Goal: Communication & Community: Share content

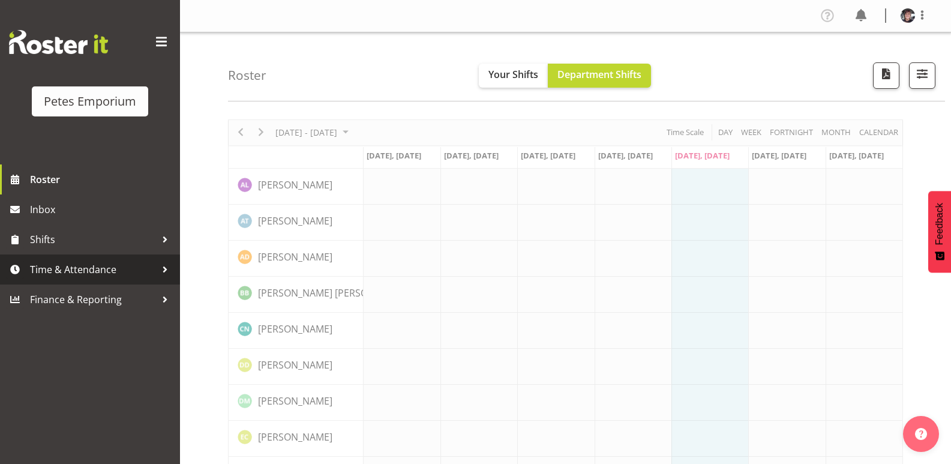
click at [107, 271] on span "Time & Attendance" at bounding box center [93, 269] width 126 height 18
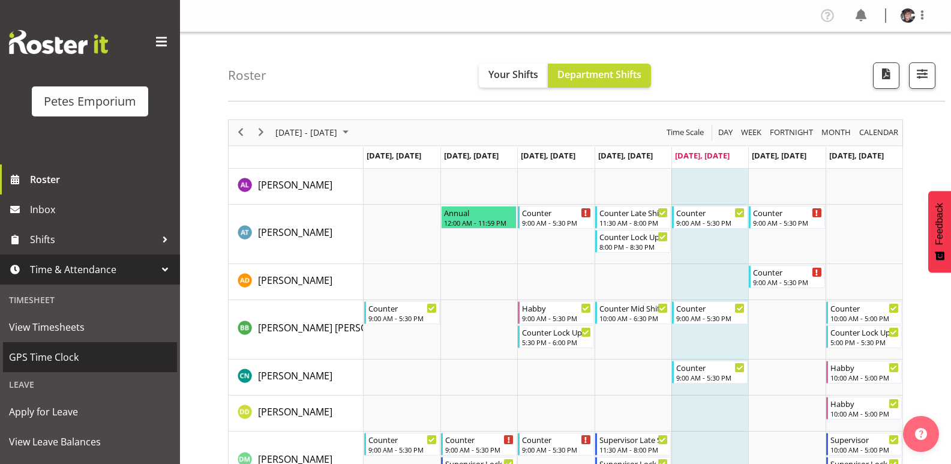
click at [62, 357] on span "GPS Time Clock" at bounding box center [90, 357] width 162 height 18
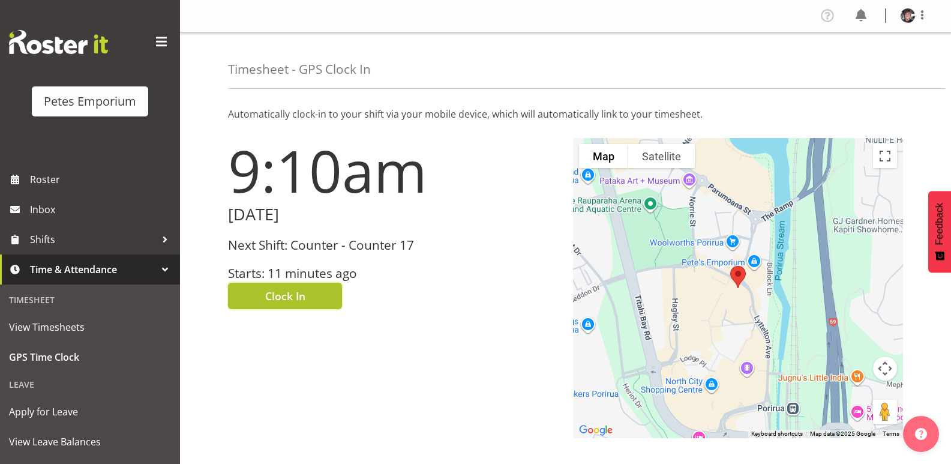
click at [310, 291] on button "Clock In" at bounding box center [285, 296] width 114 height 26
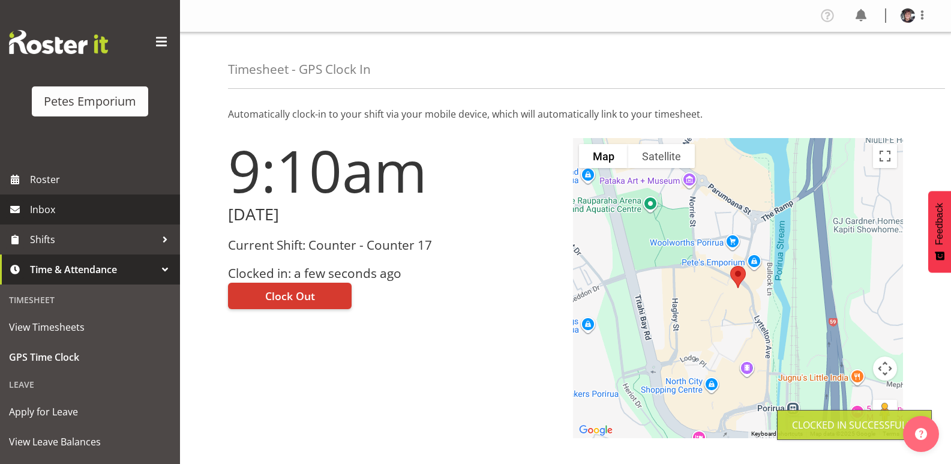
click at [71, 207] on span "Inbox" at bounding box center [102, 209] width 144 height 18
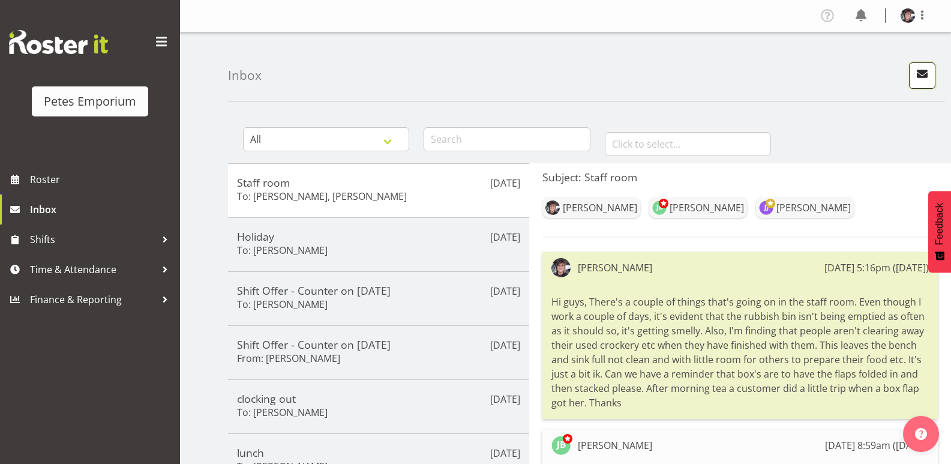
click at [924, 70] on span "button" at bounding box center [922, 74] width 16 height 16
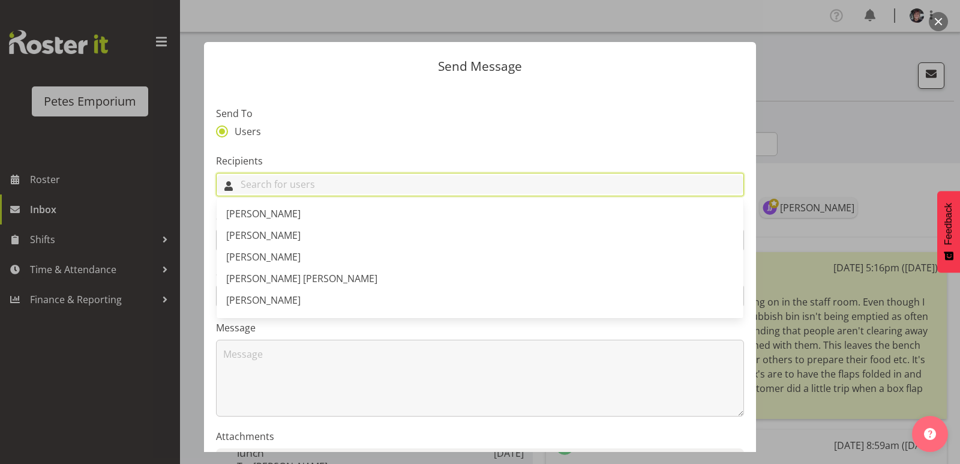
click at [237, 182] on input "text" at bounding box center [480, 184] width 527 height 19
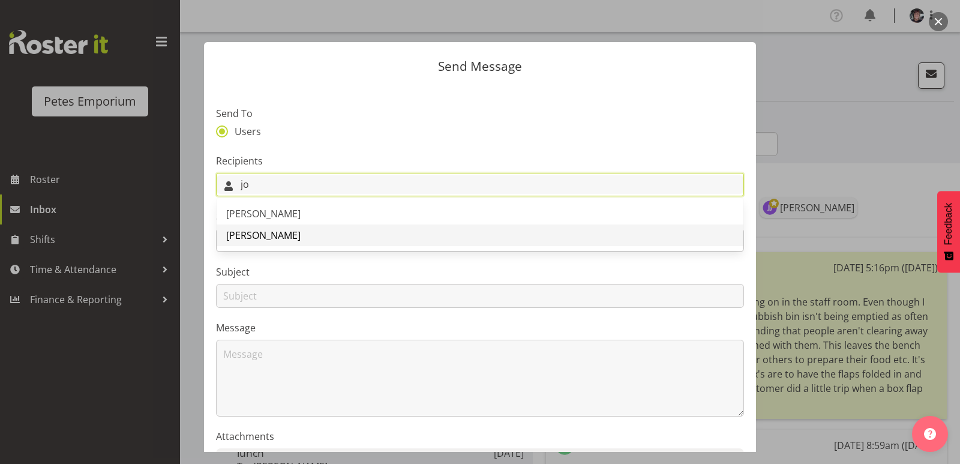
type input "jo"
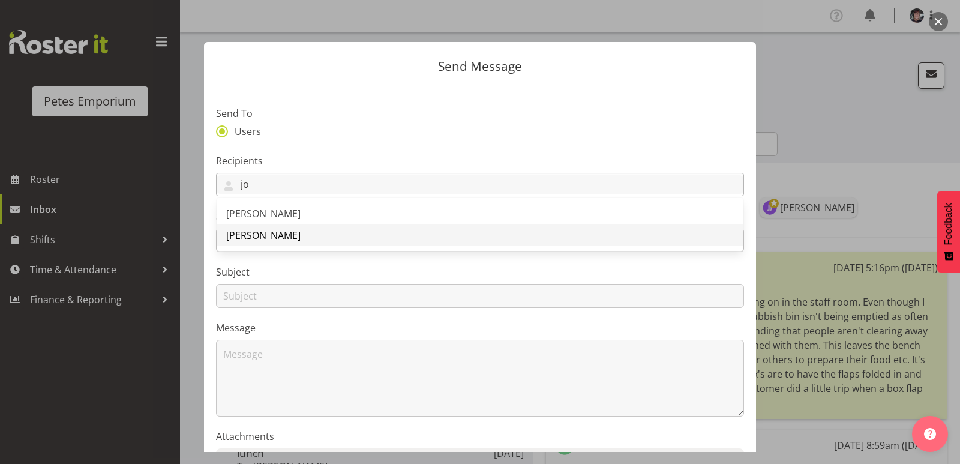
click at [274, 233] on span "[PERSON_NAME]" at bounding box center [263, 235] width 74 height 13
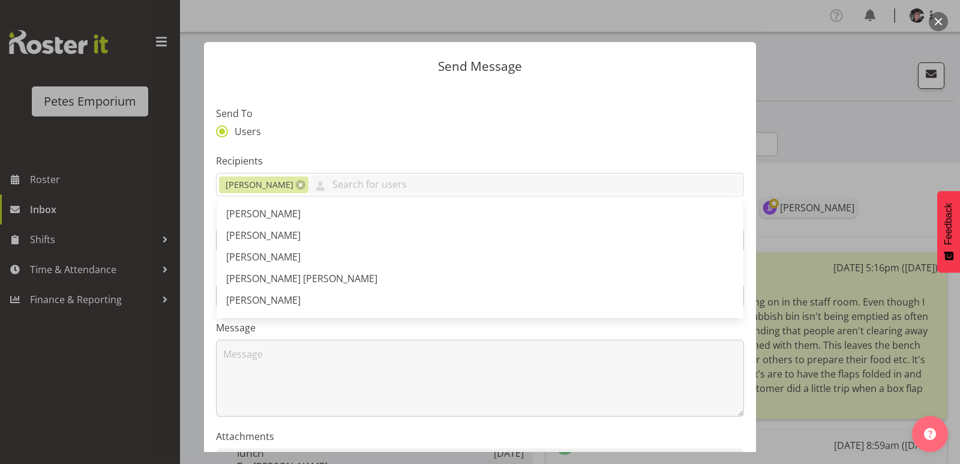
click at [399, 103] on section "Send To Users Recipients Jodine Bunn Abigail Lane Alex-Micheal Taniwha Amelia D…" at bounding box center [480, 309] width 552 height 449
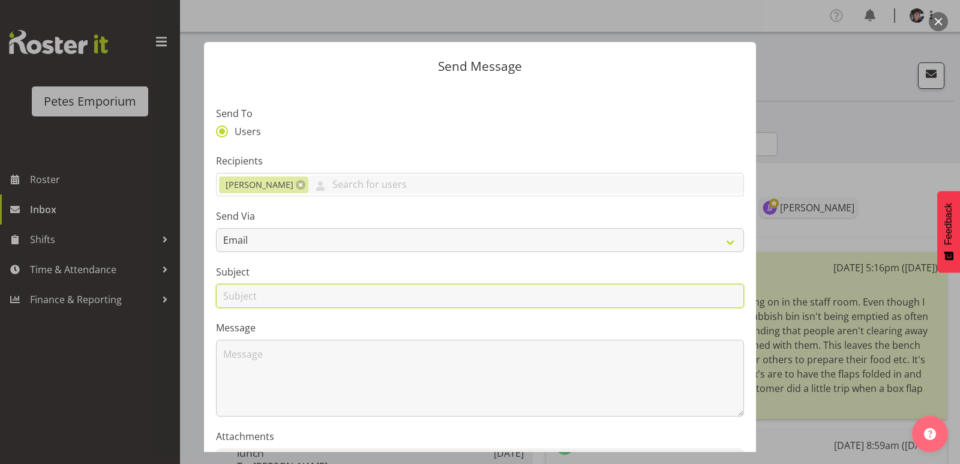
click at [257, 293] on input "text" at bounding box center [480, 296] width 528 height 24
type input "late"
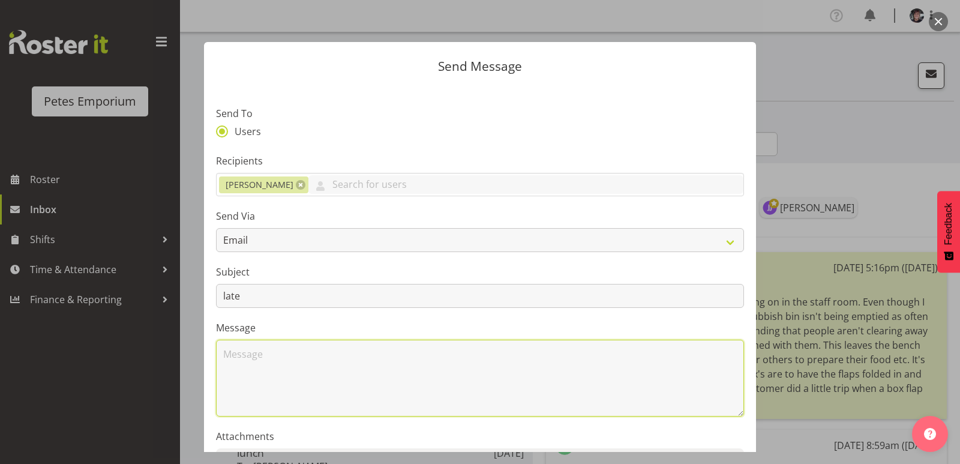
click at [245, 357] on textarea at bounding box center [480, 377] width 528 height 77
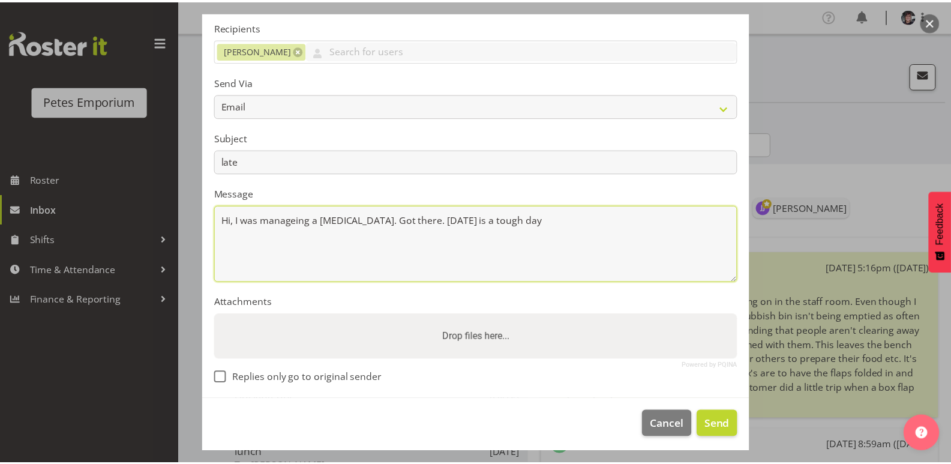
scroll to position [138, 0]
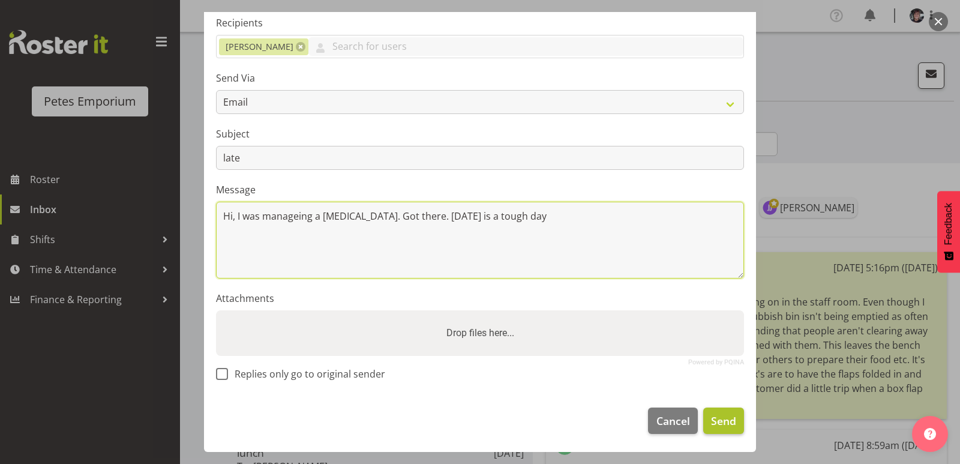
type textarea "Hi, I was manageing a panic attack. Got there. Today is a tough day"
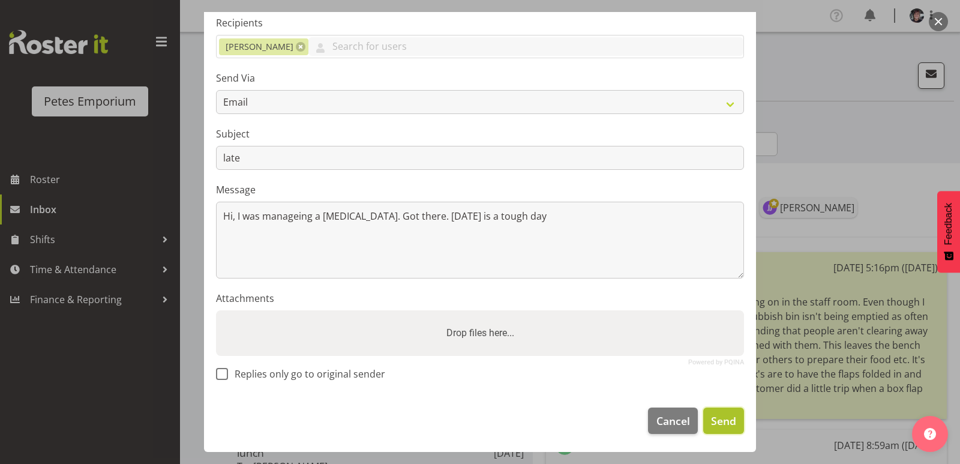
click at [720, 420] on span "Send" at bounding box center [723, 421] width 25 height 16
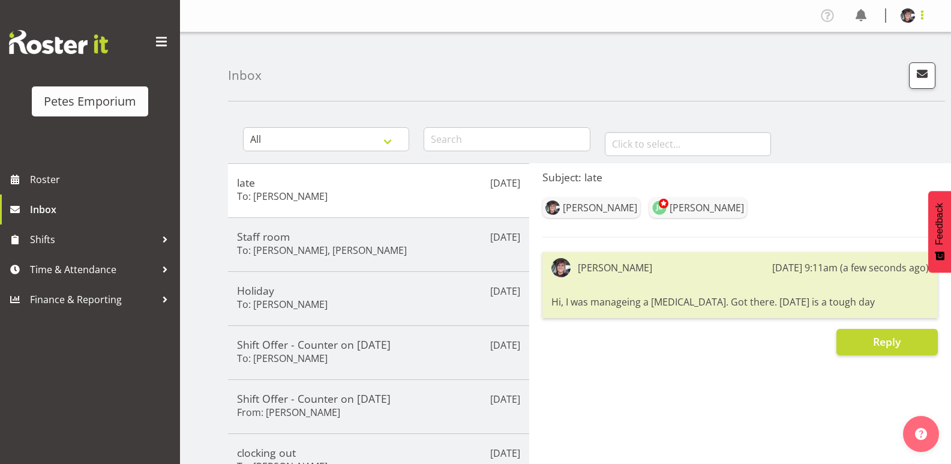
click at [922, 16] on span at bounding box center [922, 15] width 14 height 14
click at [862, 58] on link "Log Out" at bounding box center [871, 63] width 115 height 22
